Goal: Task Accomplishment & Management: Manage account settings

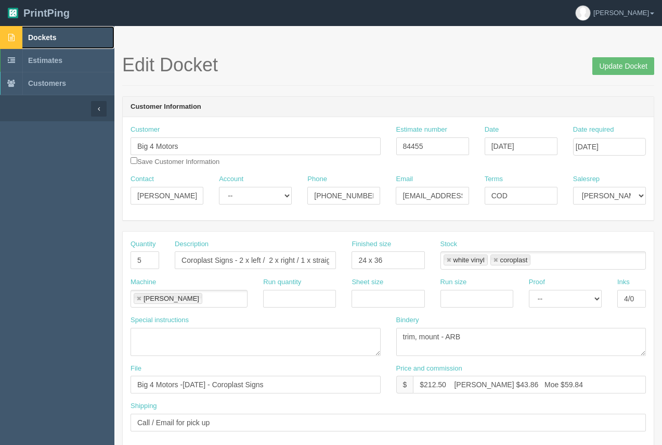
click at [49, 38] on span "Dockets" at bounding box center [42, 37] width 28 height 8
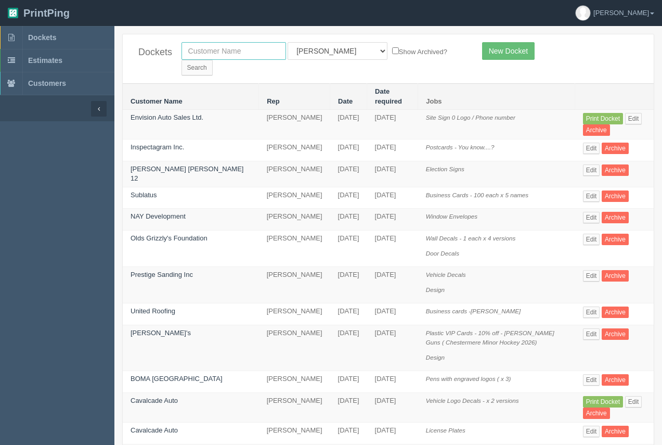
click at [224, 47] on input "text" at bounding box center [234, 51] width 105 height 18
type input "sublatus"
click at [213, 60] on input "Search" at bounding box center [197, 68] width 31 height 16
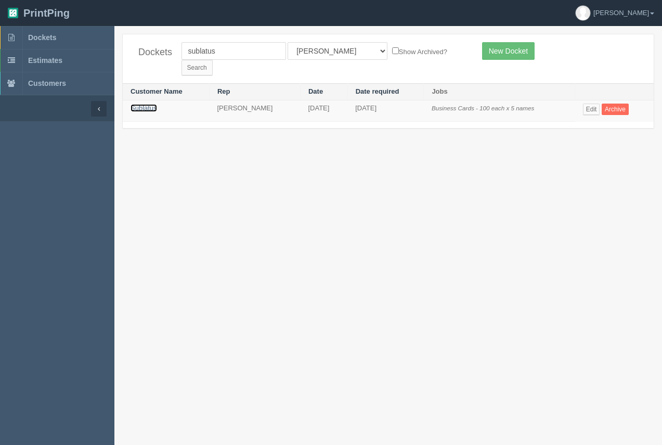
click at [147, 104] on link "Sublatus" at bounding box center [144, 108] width 27 height 8
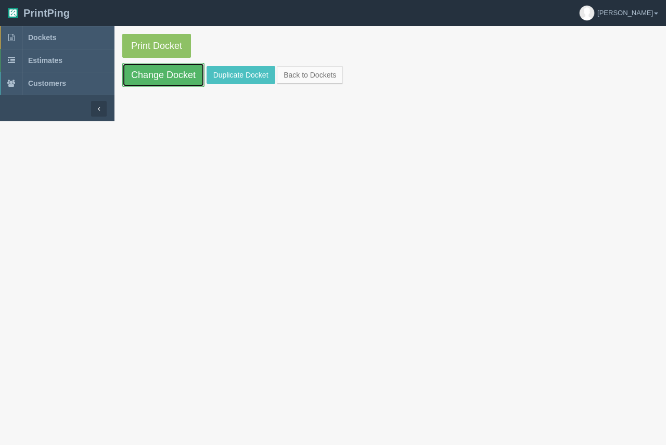
click at [179, 79] on link "Change Docket" at bounding box center [163, 75] width 82 height 24
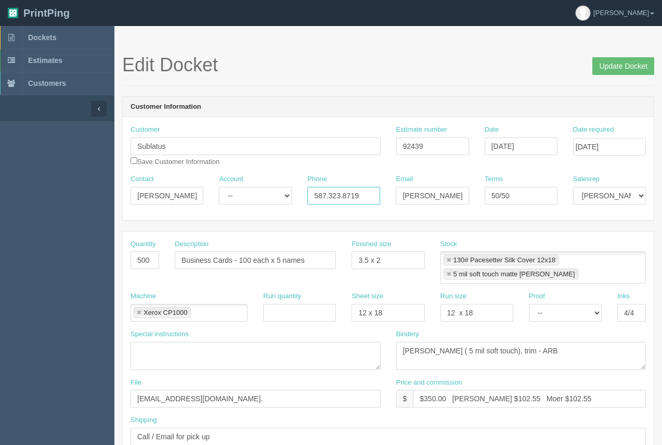
click at [365, 199] on input "587.323.8719" at bounding box center [343, 196] width 73 height 18
type input "587.323.8719 / 289.228.7173"
click at [615, 71] on input "Update Docket" at bounding box center [623, 66] width 62 height 18
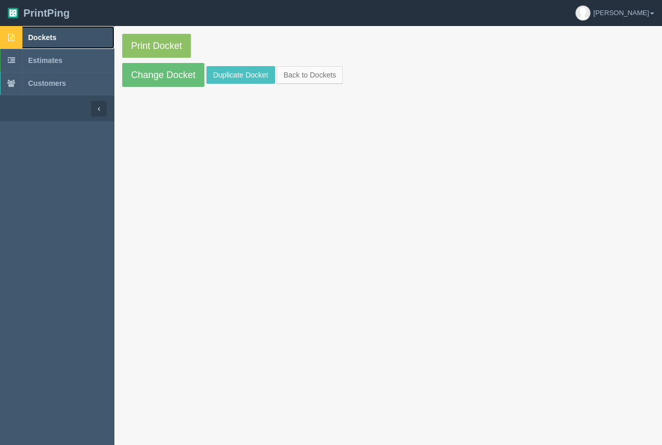
drag, startPoint x: 48, startPoint y: 34, endPoint x: 88, endPoint y: 41, distance: 40.6
click at [49, 34] on span "Dockets" at bounding box center [42, 37] width 28 height 8
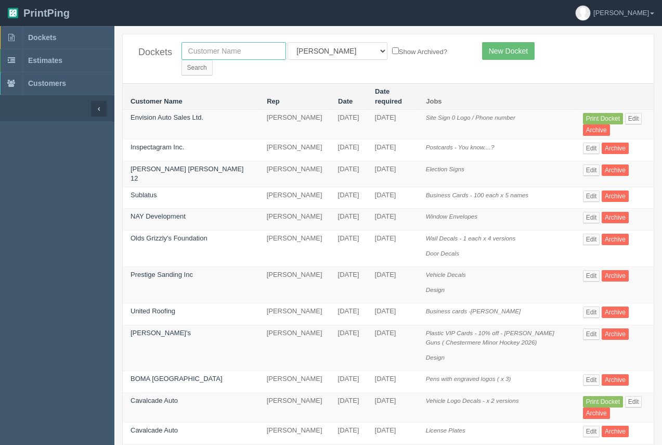
click at [262, 56] on input "text" at bounding box center [234, 51] width 105 height 18
type input "aimex"
click at [213, 60] on input "Search" at bounding box center [197, 68] width 31 height 16
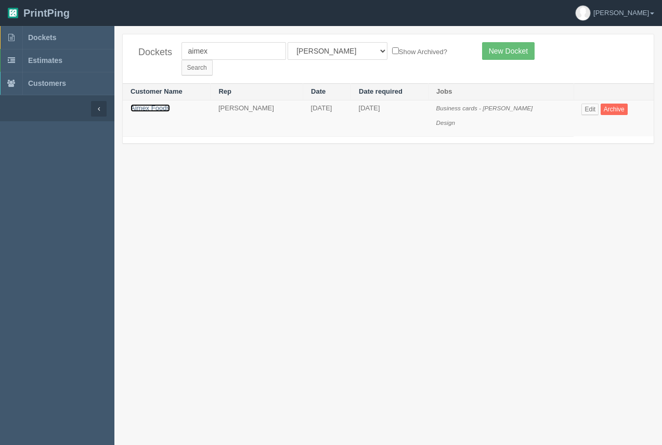
click at [154, 104] on link "Aimex Foods" at bounding box center [151, 108] width 40 height 8
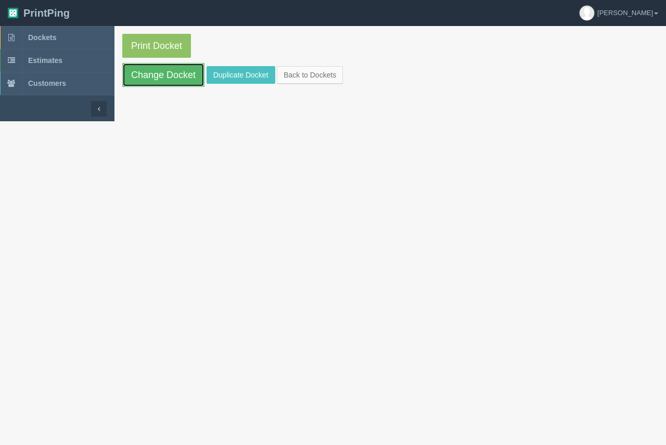
click at [157, 76] on link "Change Docket" at bounding box center [163, 75] width 82 height 24
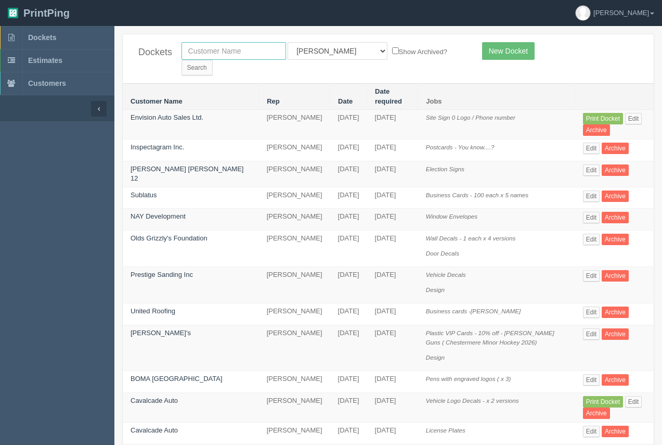
click at [207, 44] on input "text" at bounding box center [234, 51] width 105 height 18
type input "farmor"
click at [213, 60] on input "Search" at bounding box center [197, 68] width 31 height 16
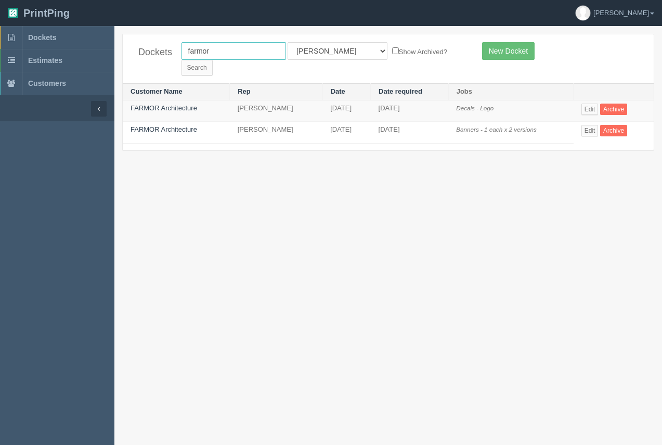
drag, startPoint x: 213, startPoint y: 53, endPoint x: 167, endPoint y: 47, distance: 46.6
click at [167, 47] on div "Dockets farmor All Users [PERSON_NAME] Test 1 [PERSON_NAME] [PERSON_NAME] [PERS…" at bounding box center [388, 58] width 531 height 49
type input "calgary health foundation"
click at [213, 60] on input "Search" at bounding box center [197, 68] width 31 height 16
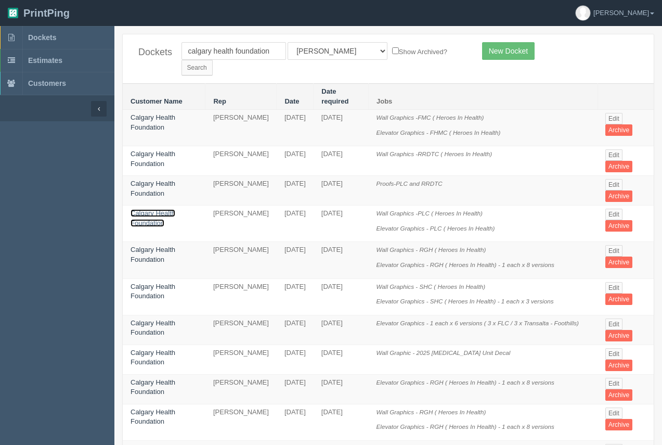
click at [161, 209] on link "Calgary Health Foundation" at bounding box center [153, 218] width 45 height 18
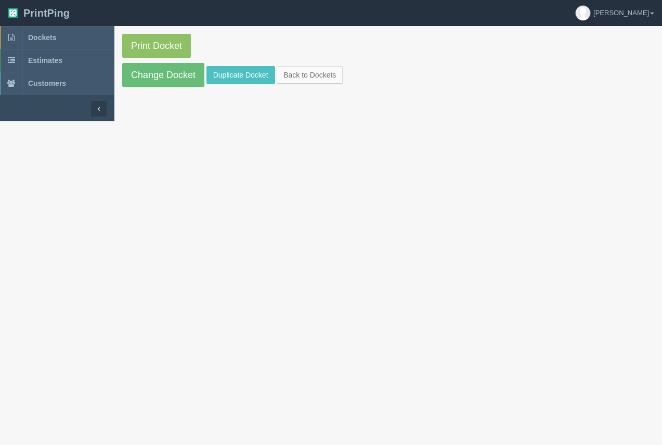
drag, startPoint x: 161, startPoint y: 191, endPoint x: 166, endPoint y: 73, distance: 117.6
click at [166, 71] on link "Change Docket" at bounding box center [163, 75] width 82 height 24
